Goal: Navigation & Orientation: Understand site structure

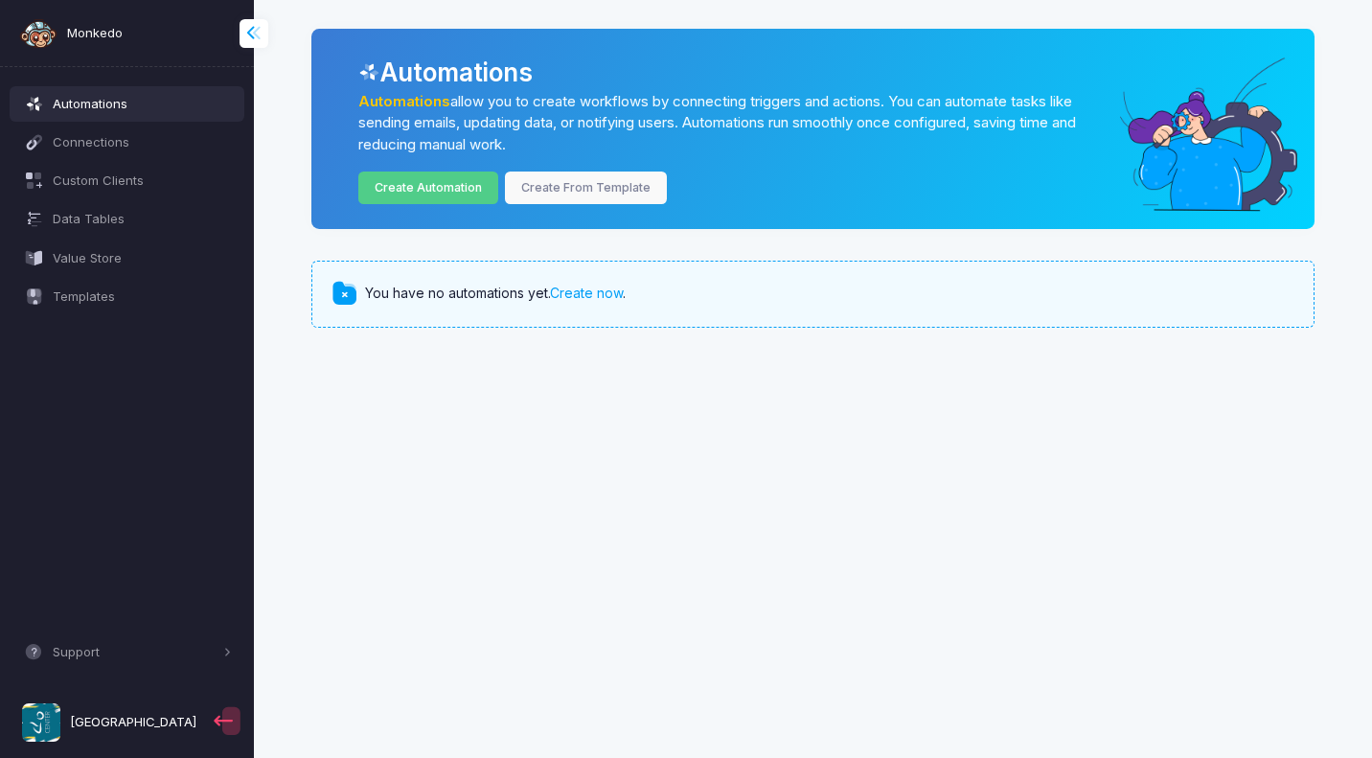
click at [264, 34] on span at bounding box center [264, 33] width 0 height 22
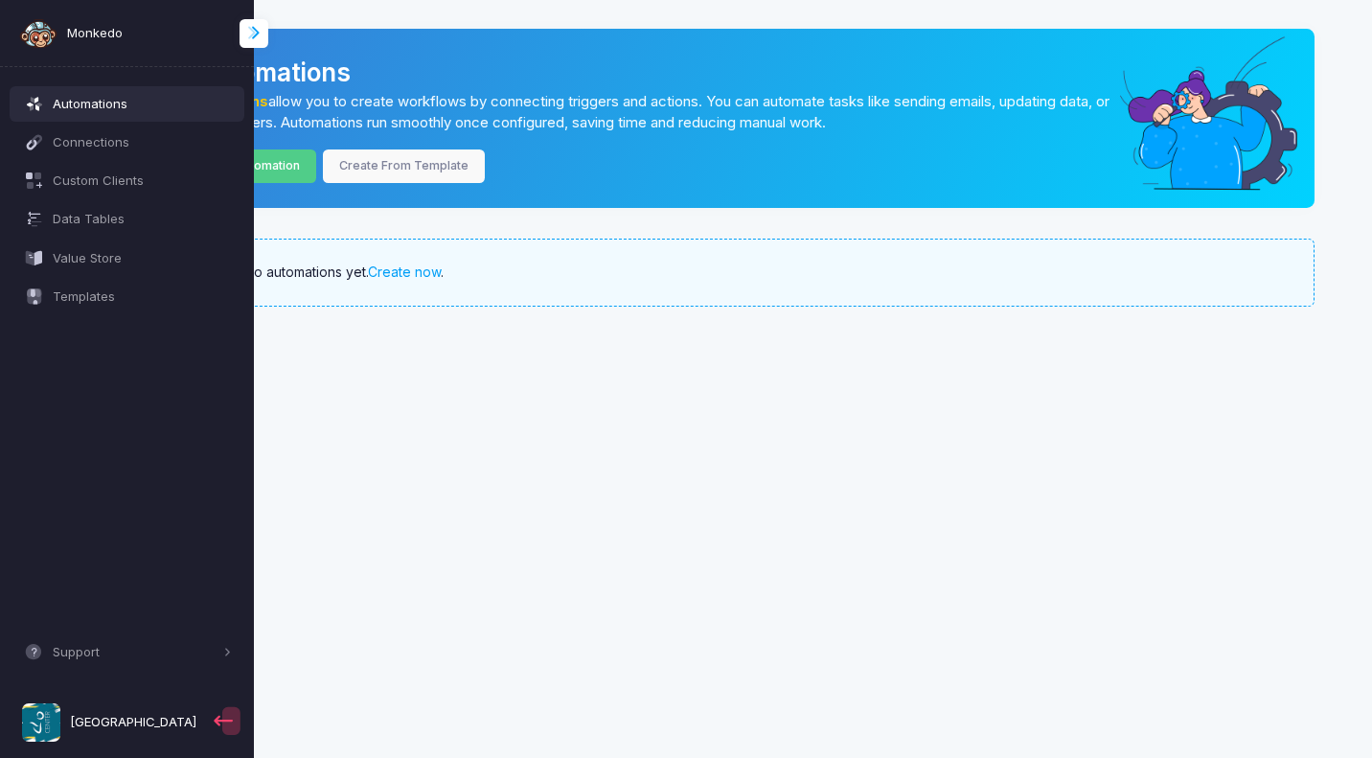
click at [264, 34] on span at bounding box center [264, 33] width 0 height 22
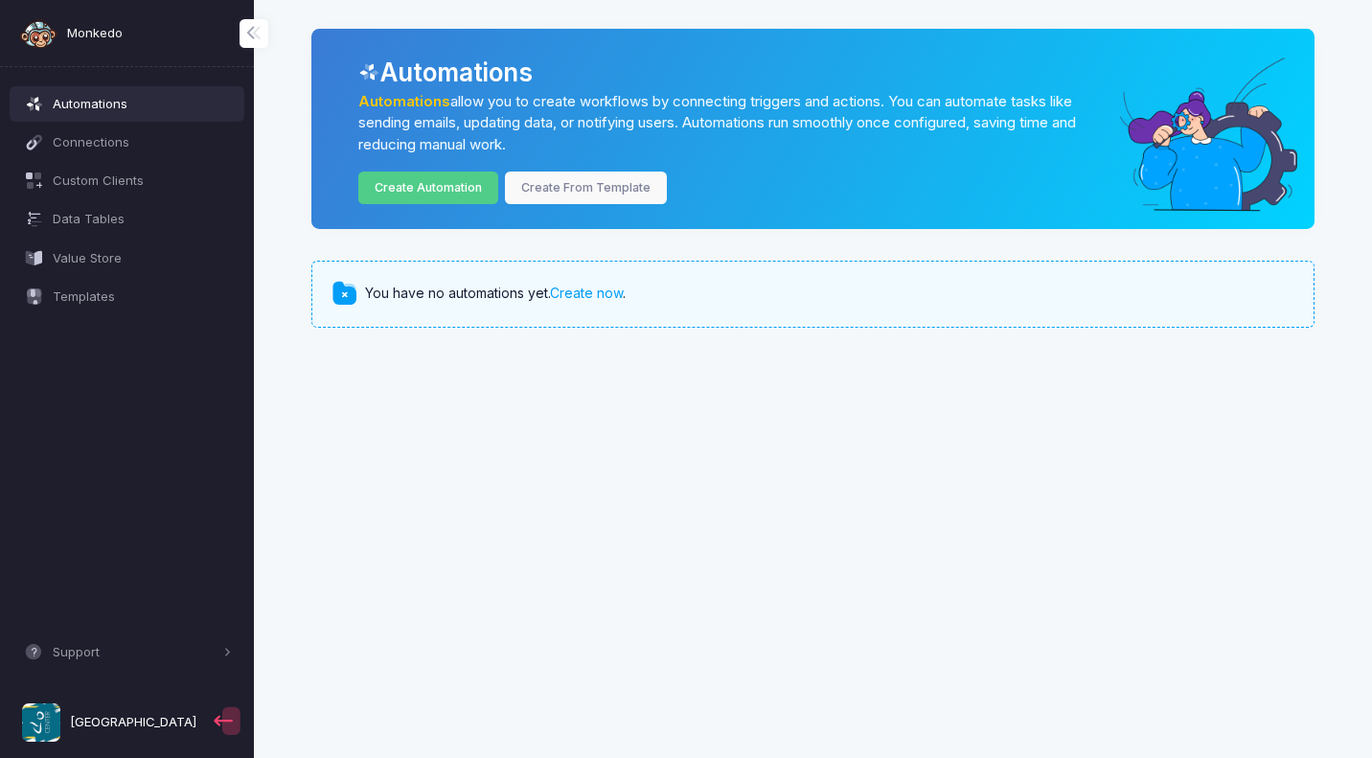
click at [88, 35] on span "Monkedo" at bounding box center [95, 33] width 56 height 19
click at [99, 727] on span "[GEOGRAPHIC_DATA]" at bounding box center [133, 722] width 126 height 19
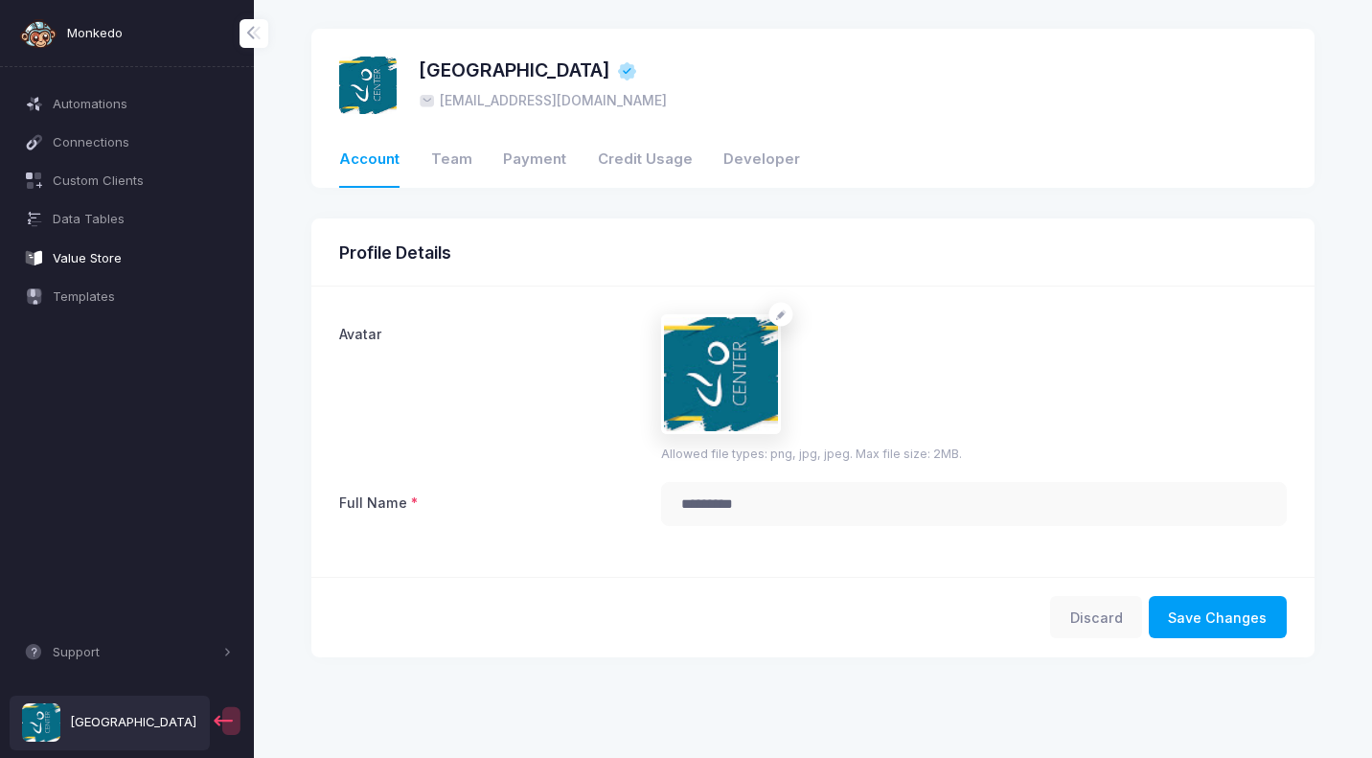
click at [107, 259] on span "Value Store" at bounding box center [142, 258] width 179 height 19
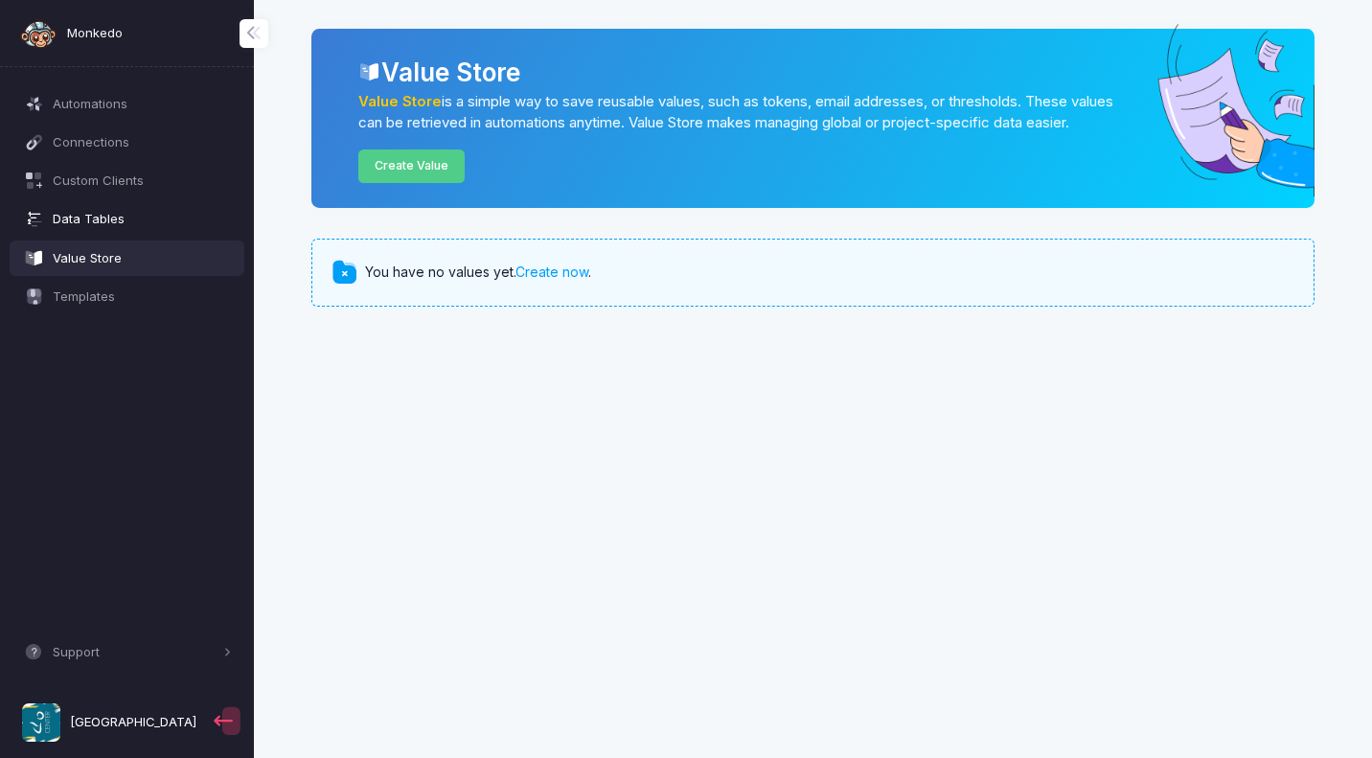
click at [106, 221] on span "Data Tables" at bounding box center [142, 219] width 179 height 19
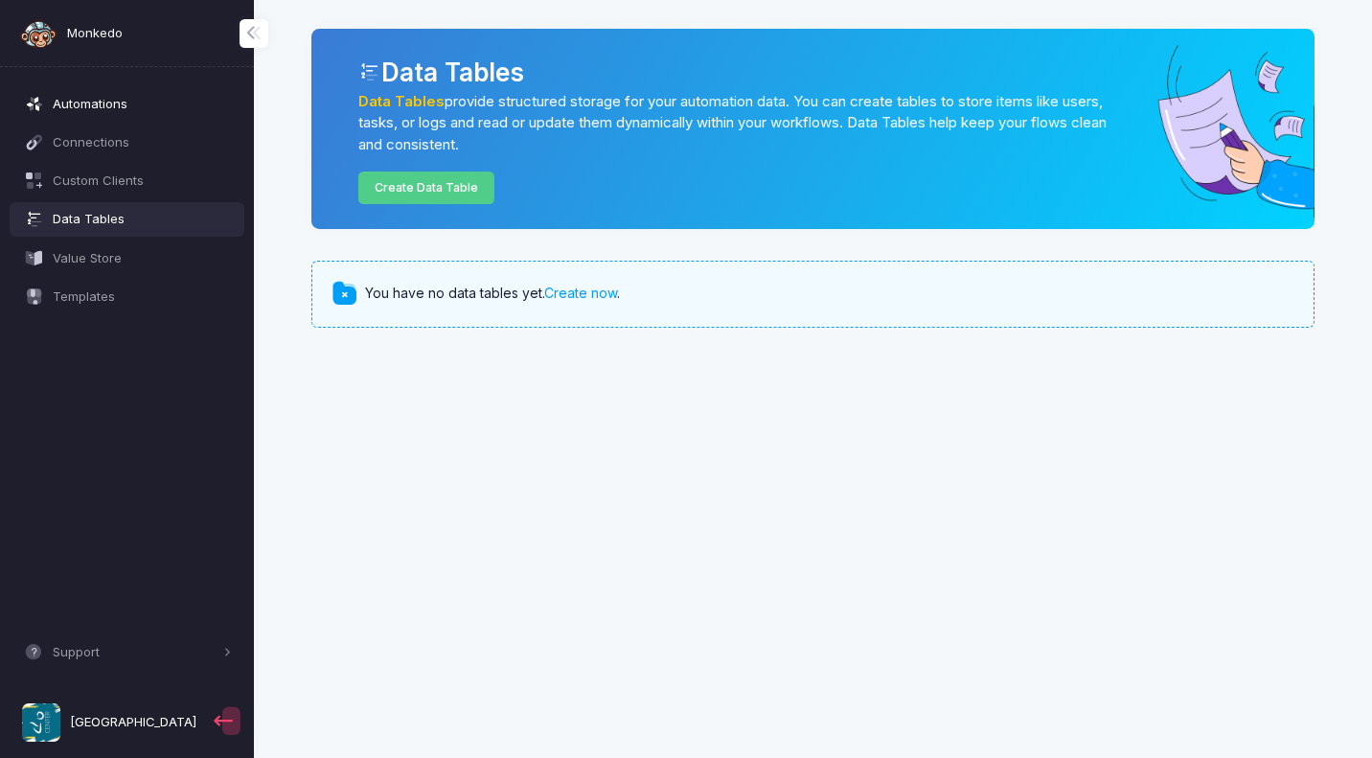
click at [96, 103] on span "Automations" at bounding box center [142, 104] width 179 height 19
